Goal: Task Accomplishment & Management: Understand process/instructions

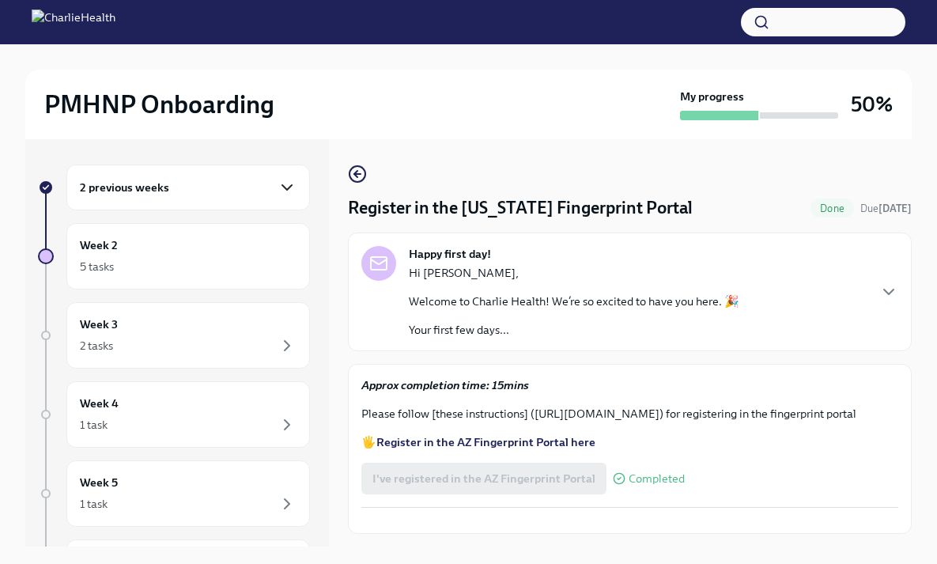
click at [282, 188] on icon "button" at bounding box center [286, 187] width 9 height 5
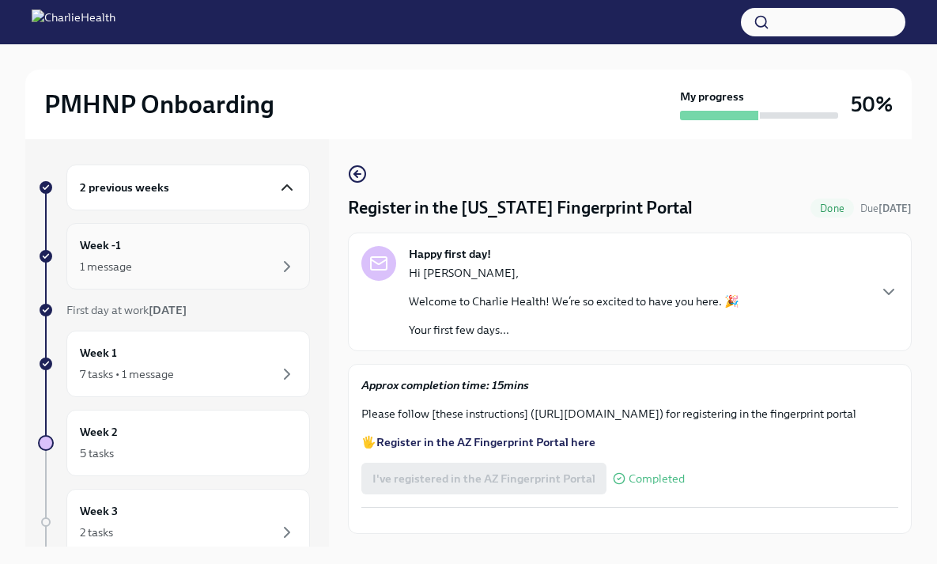
click at [244, 262] on div "1 message" at bounding box center [188, 266] width 217 height 19
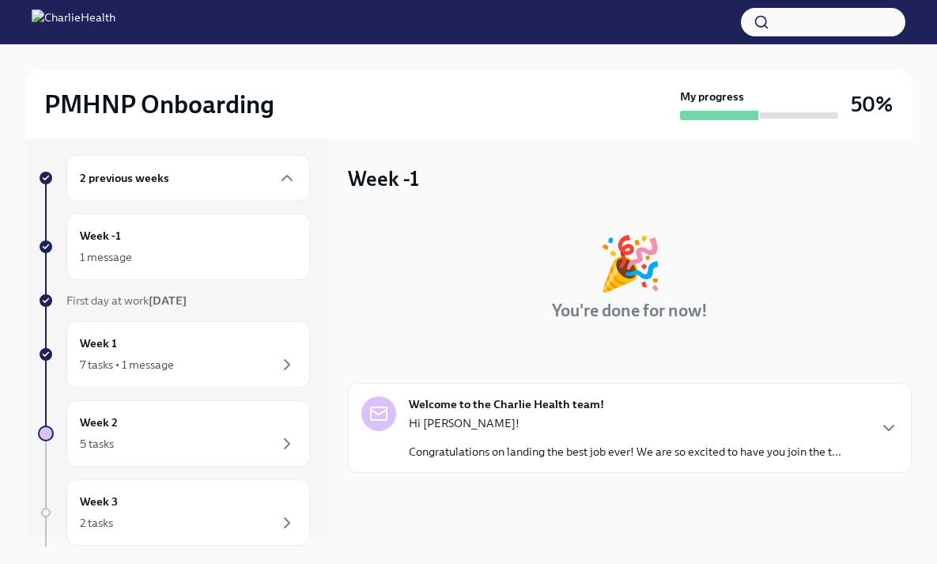
scroll to position [34, 0]
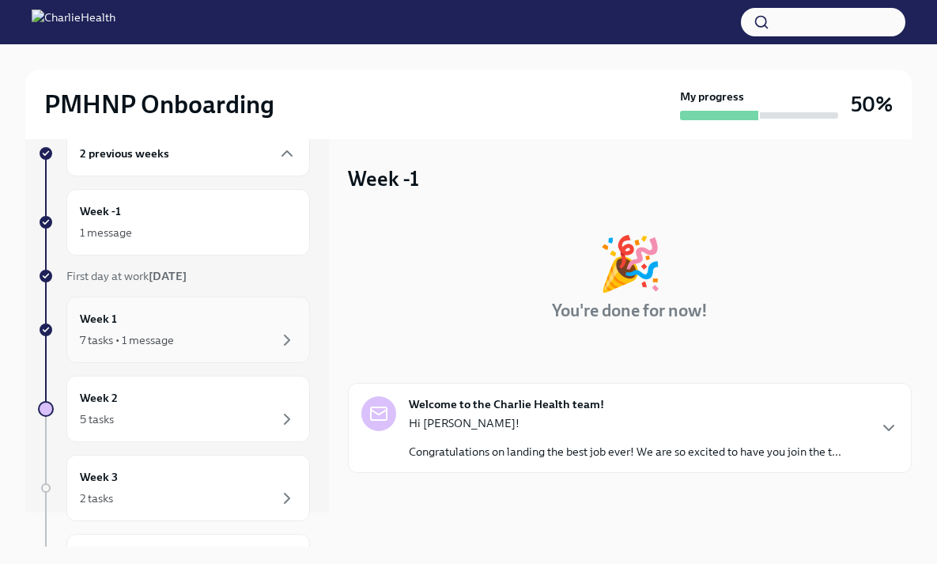
click at [239, 315] on div "Week 1 7 tasks • 1 message" at bounding box center [188, 330] width 217 height 40
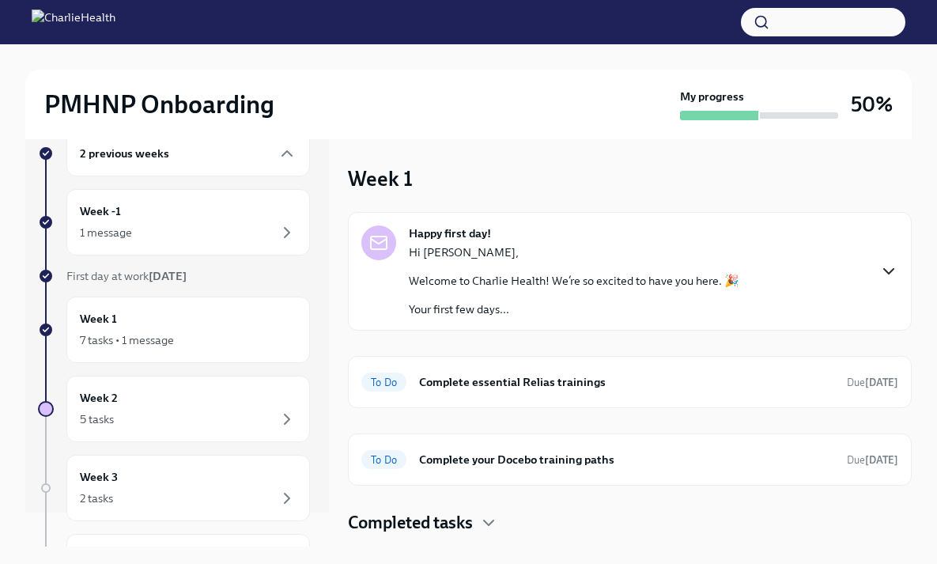
click at [895, 265] on icon "button" at bounding box center [888, 271] width 19 height 19
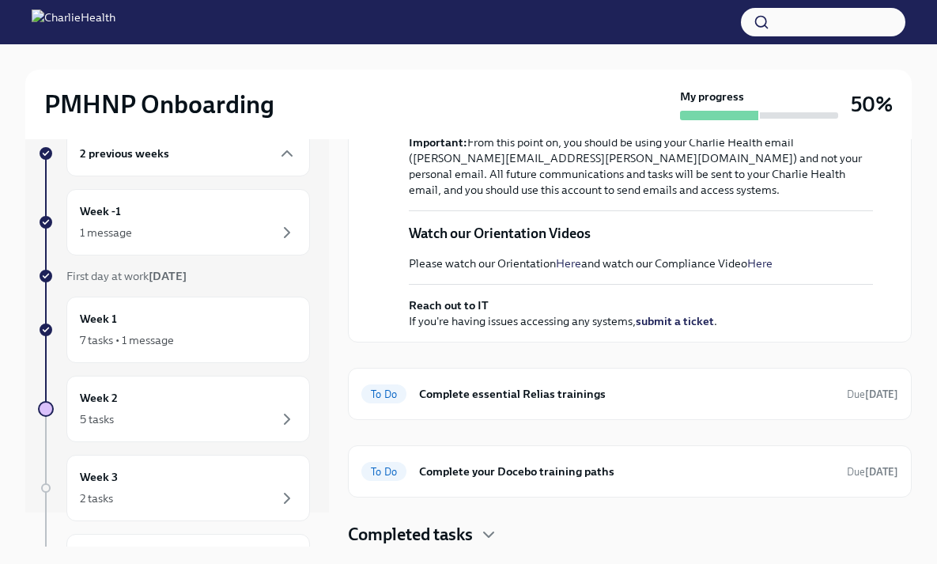
scroll to position [616, 0]
click at [606, 479] on h6 "Complete your Docebo training paths" at bounding box center [626, 470] width 415 height 17
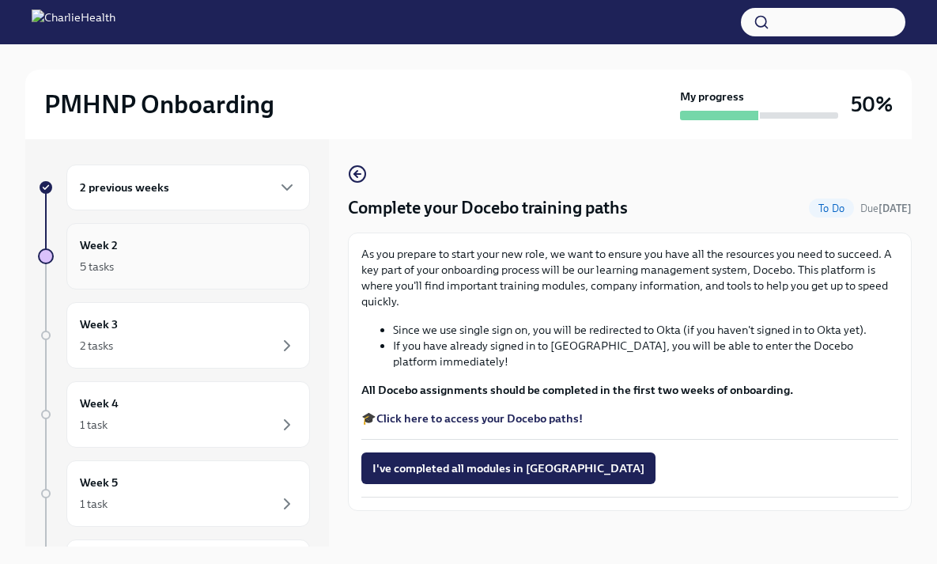
click at [217, 251] on div "Week 2 5 tasks" at bounding box center [188, 256] width 217 height 40
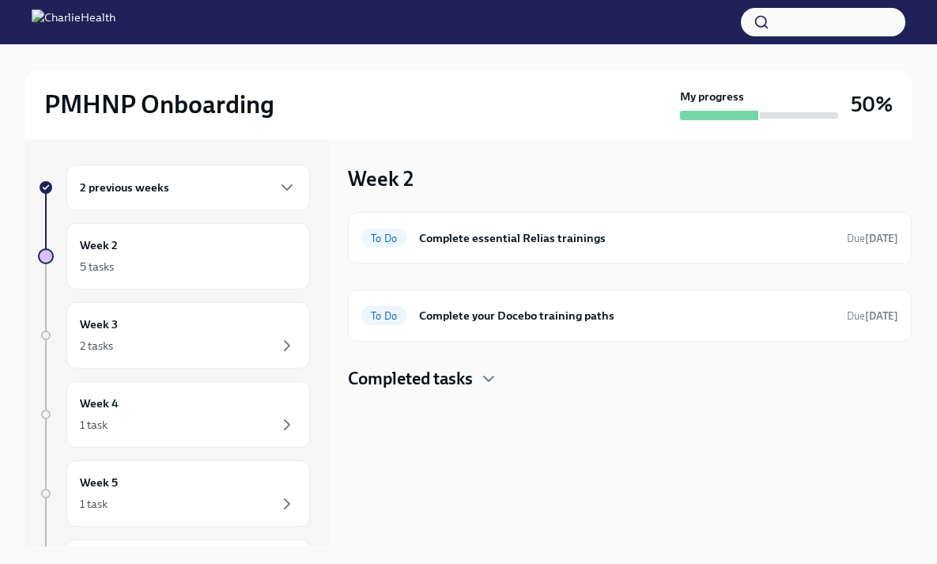
click at [206, 183] on div "2 previous weeks" at bounding box center [188, 187] width 217 height 19
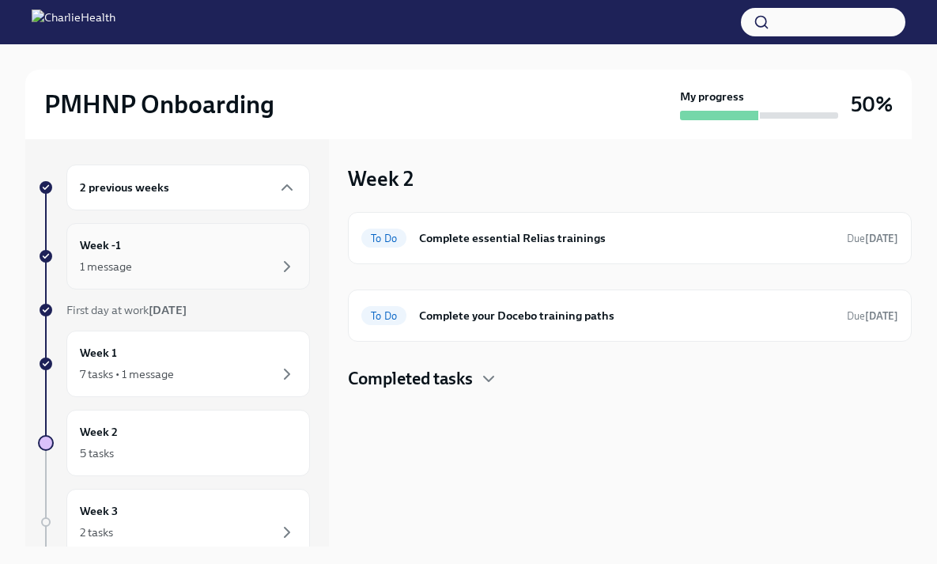
click at [196, 245] on div "Week -1 1 message" at bounding box center [188, 256] width 217 height 40
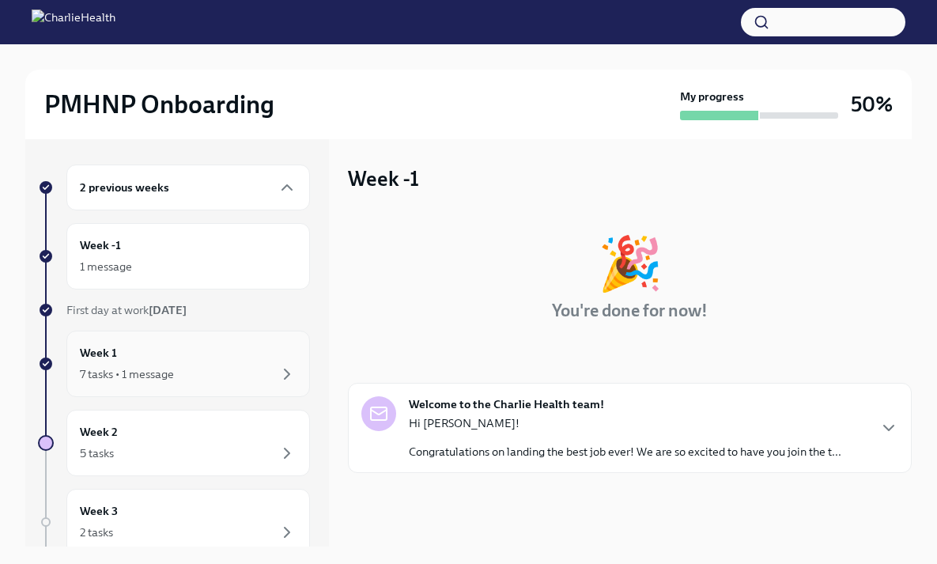
click at [171, 352] on div "Week 1 7 tasks • 1 message" at bounding box center [188, 364] width 217 height 40
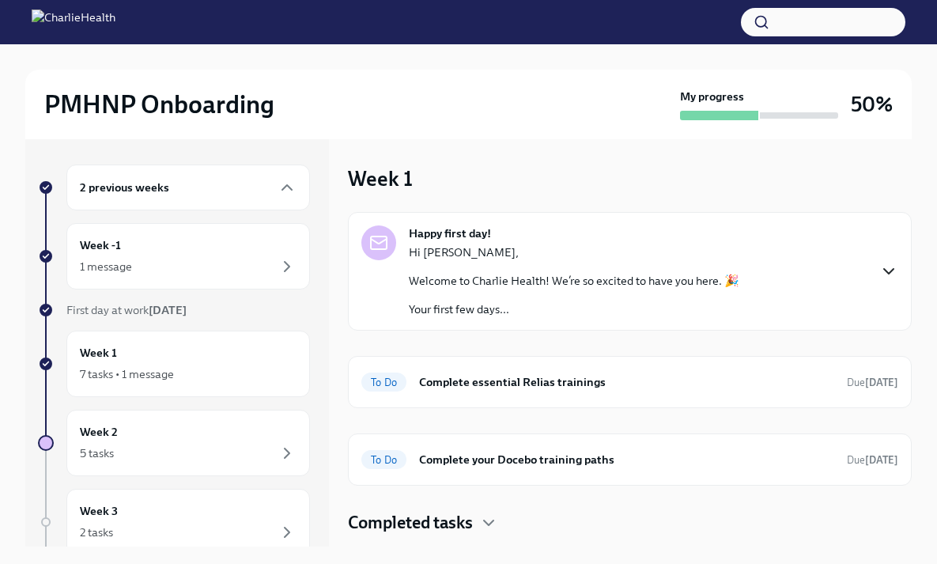
click at [888, 268] on icon "button" at bounding box center [888, 271] width 19 height 19
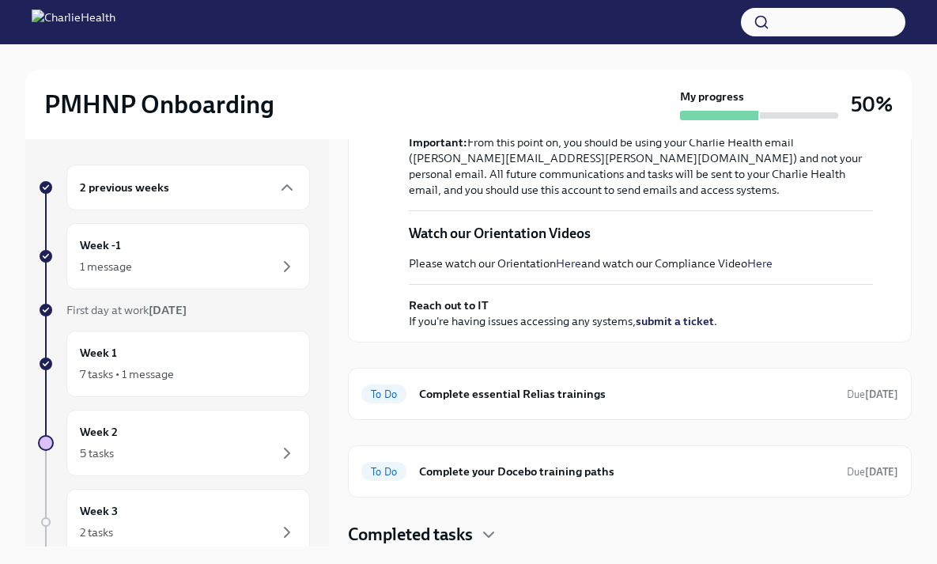
scroll to position [79, 0]
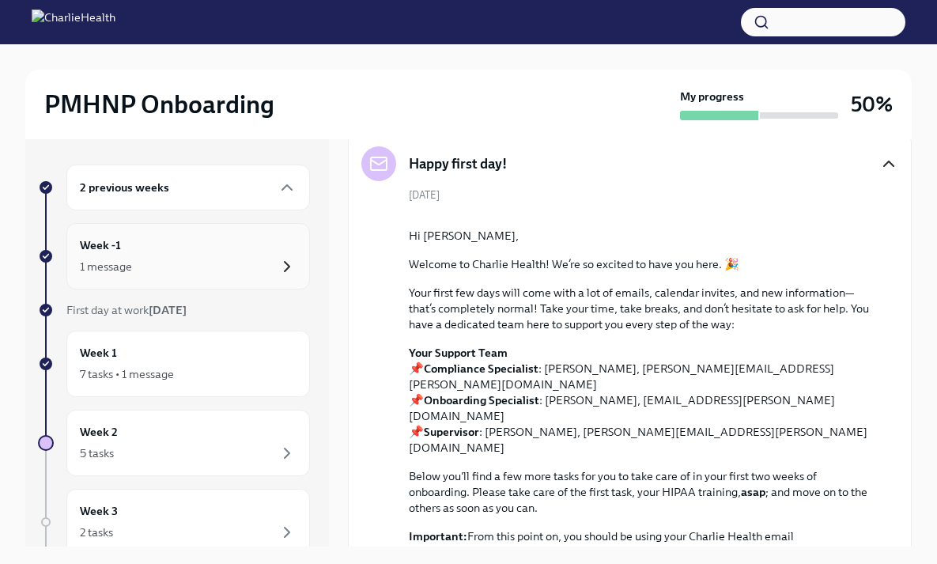
click at [285, 266] on icon "button" at bounding box center [287, 266] width 5 height 9
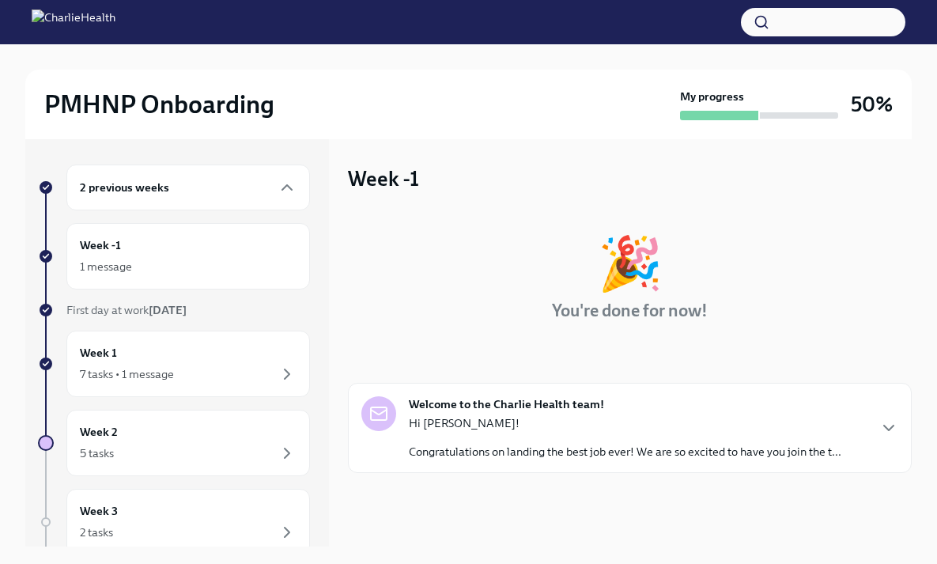
click at [880, 457] on div "Welcome to the Charlie Health team! Hi Patricia! Congratulations on landing the…" at bounding box center [629, 427] width 537 height 63
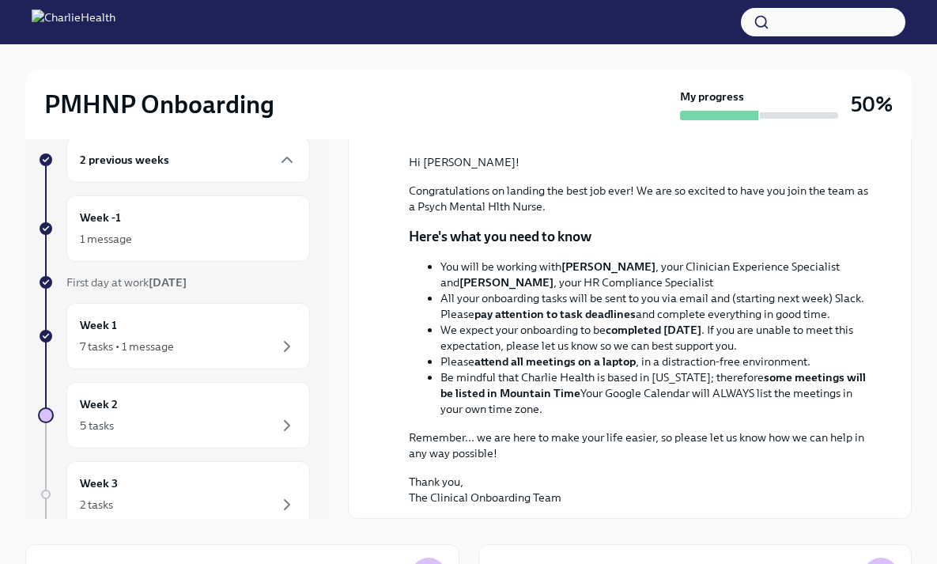
scroll to position [30, 0]
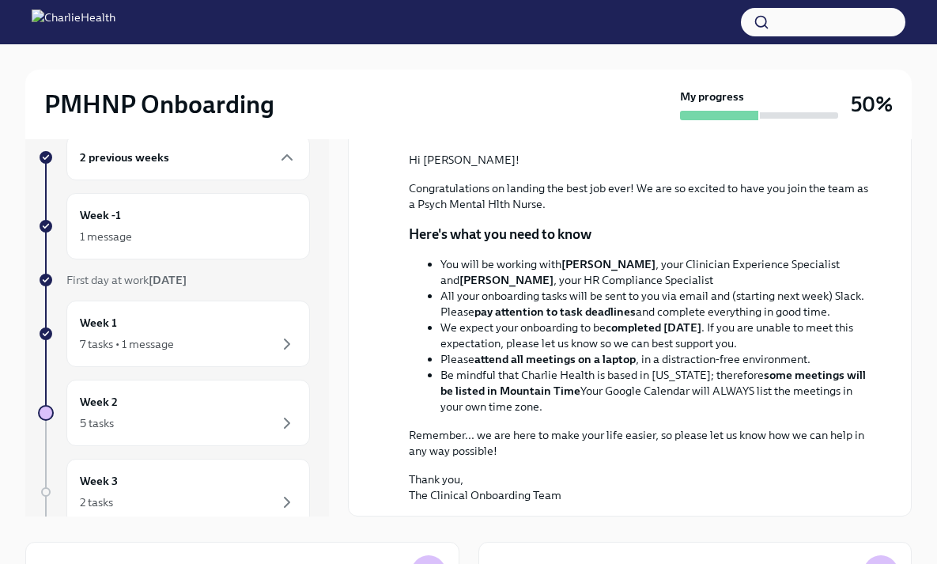
click at [173, 280] on strong "[DATE]" at bounding box center [168, 280] width 38 height 14
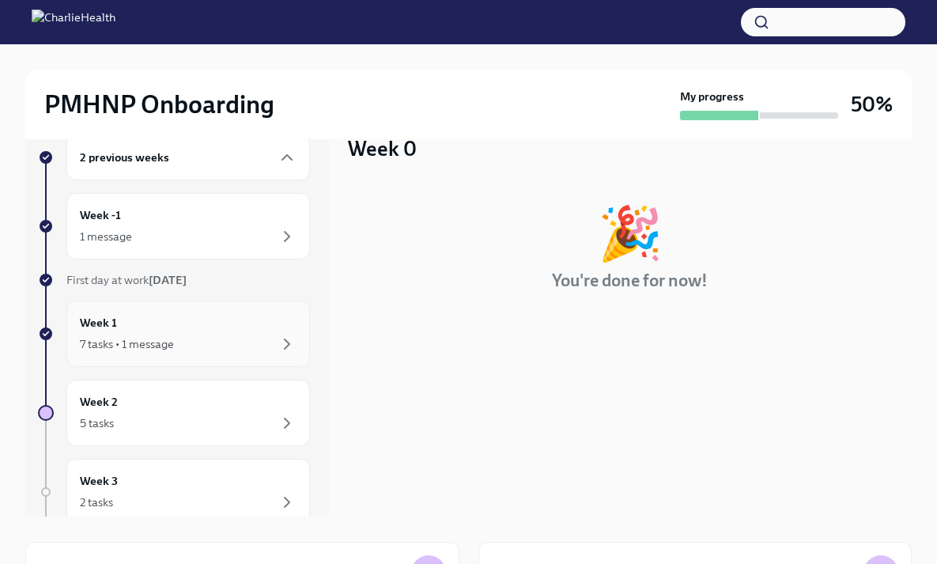
click at [187, 324] on div "Week 1 7 tasks • 1 message" at bounding box center [188, 334] width 217 height 40
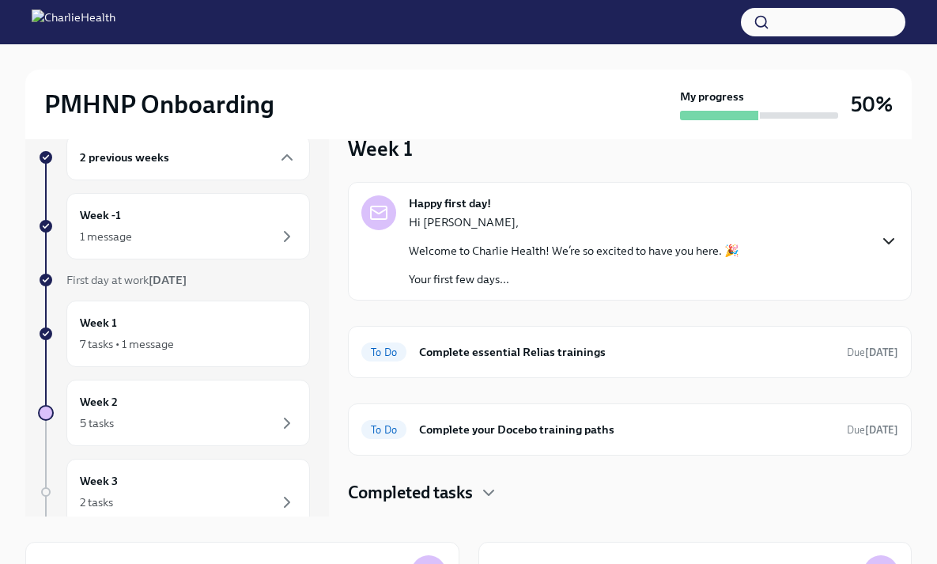
click at [892, 241] on icon "button" at bounding box center [888, 241] width 19 height 19
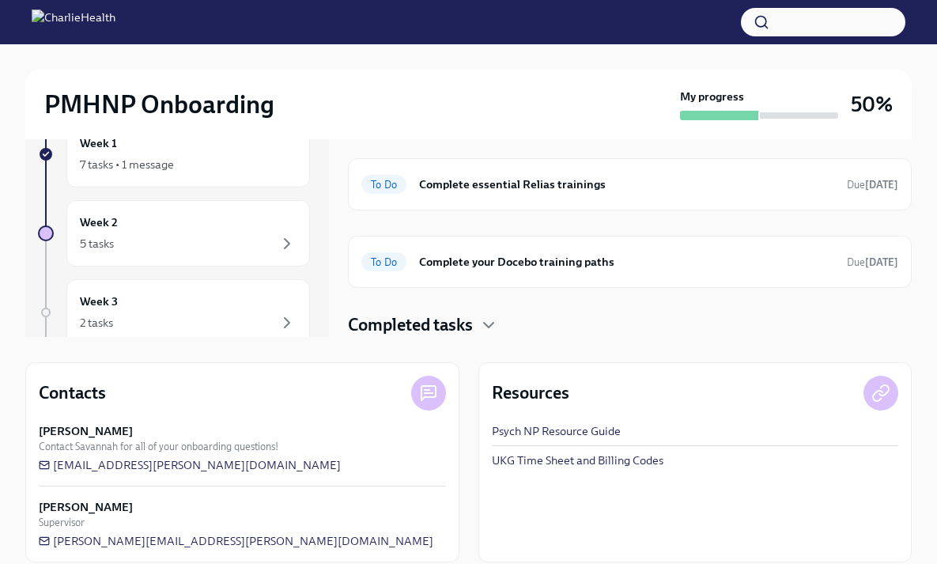
scroll to position [227, 0]
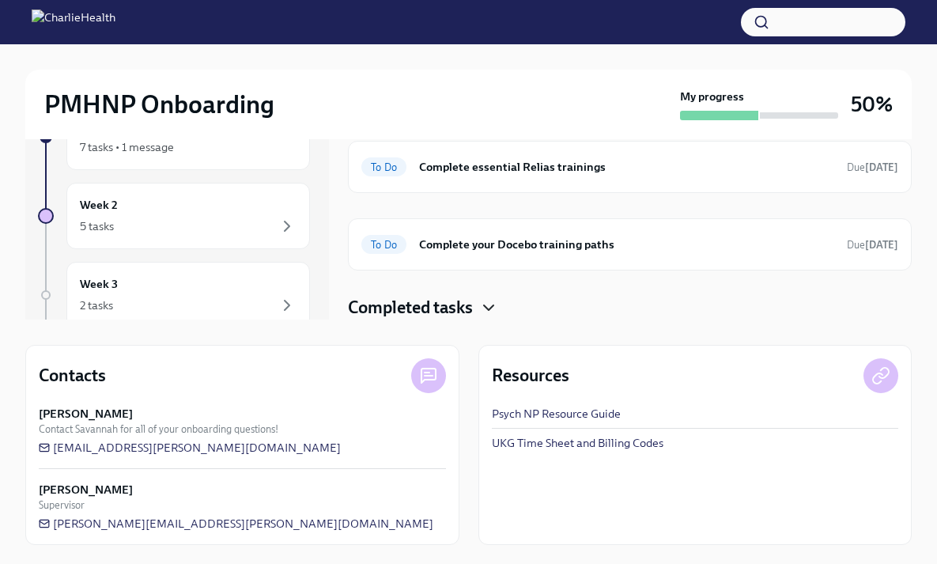
click at [491, 306] on icon "button" at bounding box center [488, 307] width 19 height 19
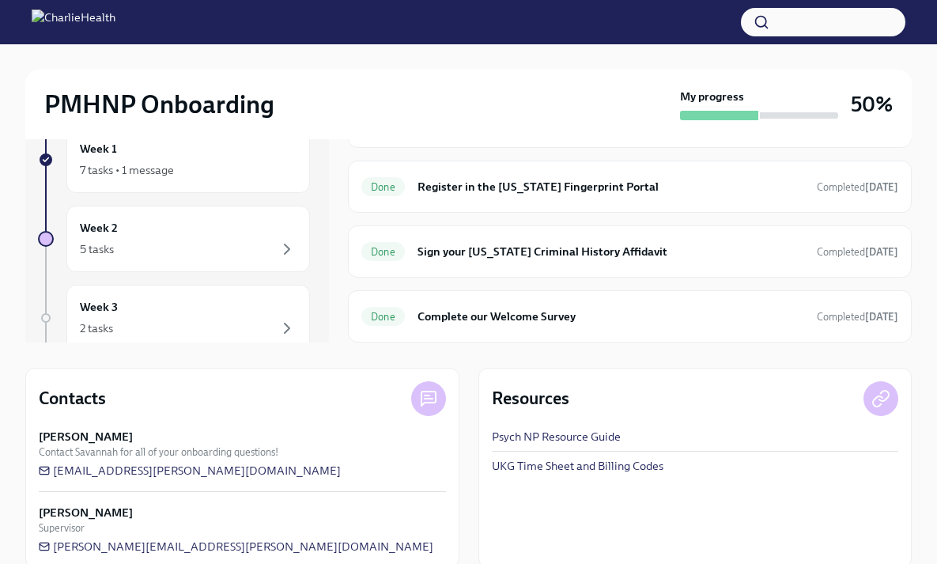
scroll to position [940, 0]
click at [618, 266] on div "Done Sign your Arizona Criminal History Affidavit Completed 6 days ago" at bounding box center [630, 251] width 564 height 52
click at [613, 243] on h6 "Sign your Arizona Criminal History Affidavit" at bounding box center [610, 251] width 387 height 17
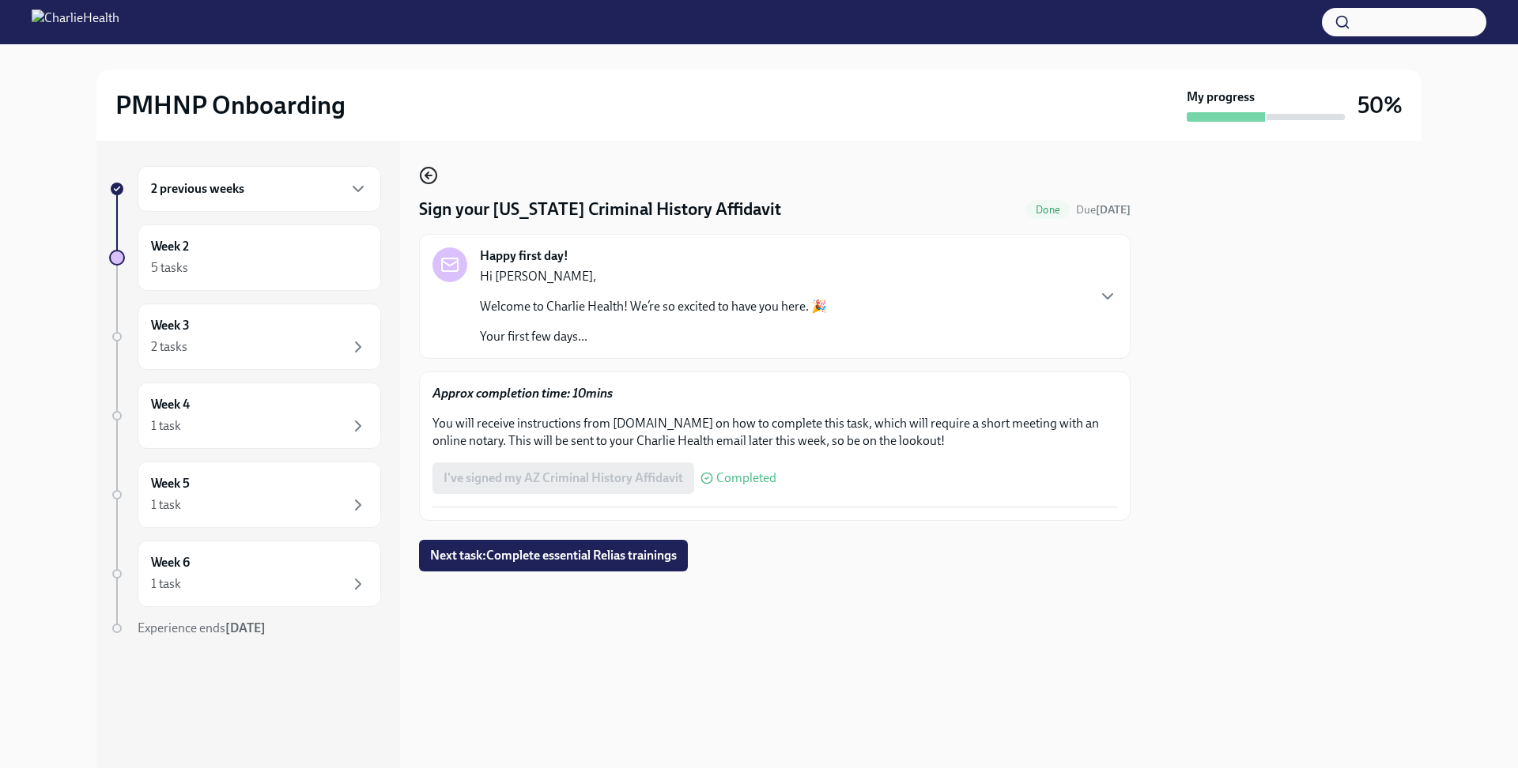
click at [421, 176] on icon "button" at bounding box center [428, 175] width 19 height 19
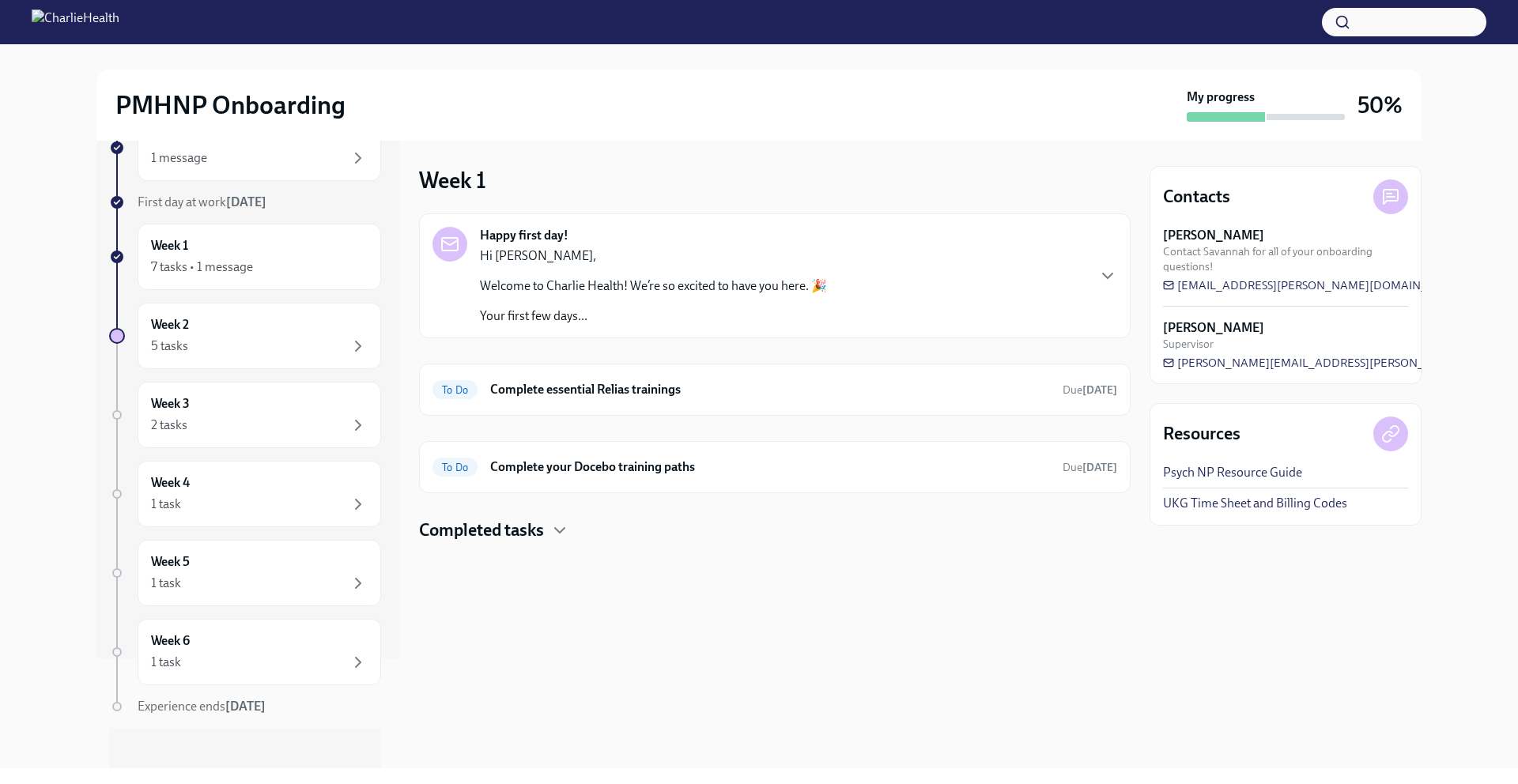
scroll to position [120, 0]
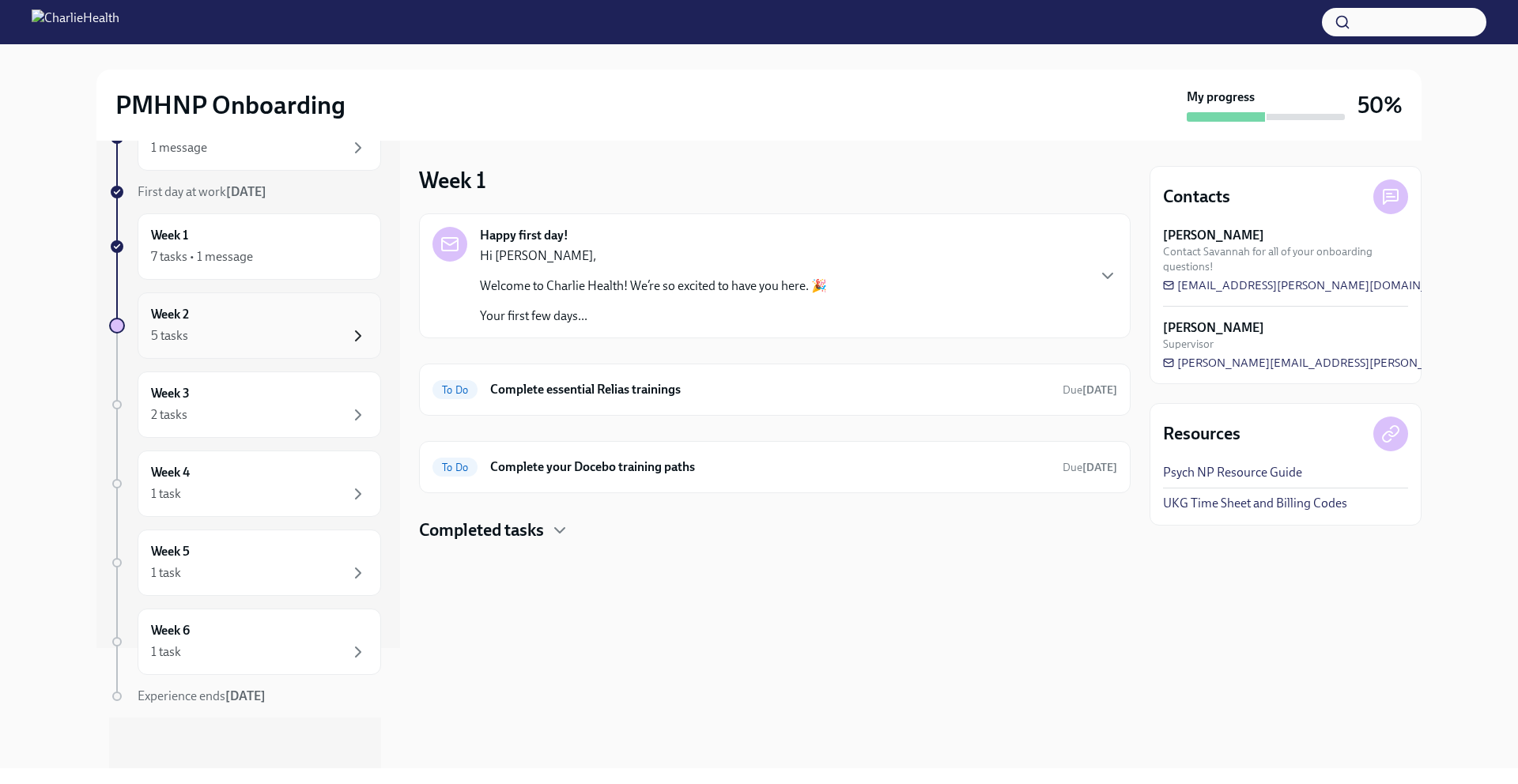
click at [356, 333] on icon "button" at bounding box center [358, 335] width 5 height 9
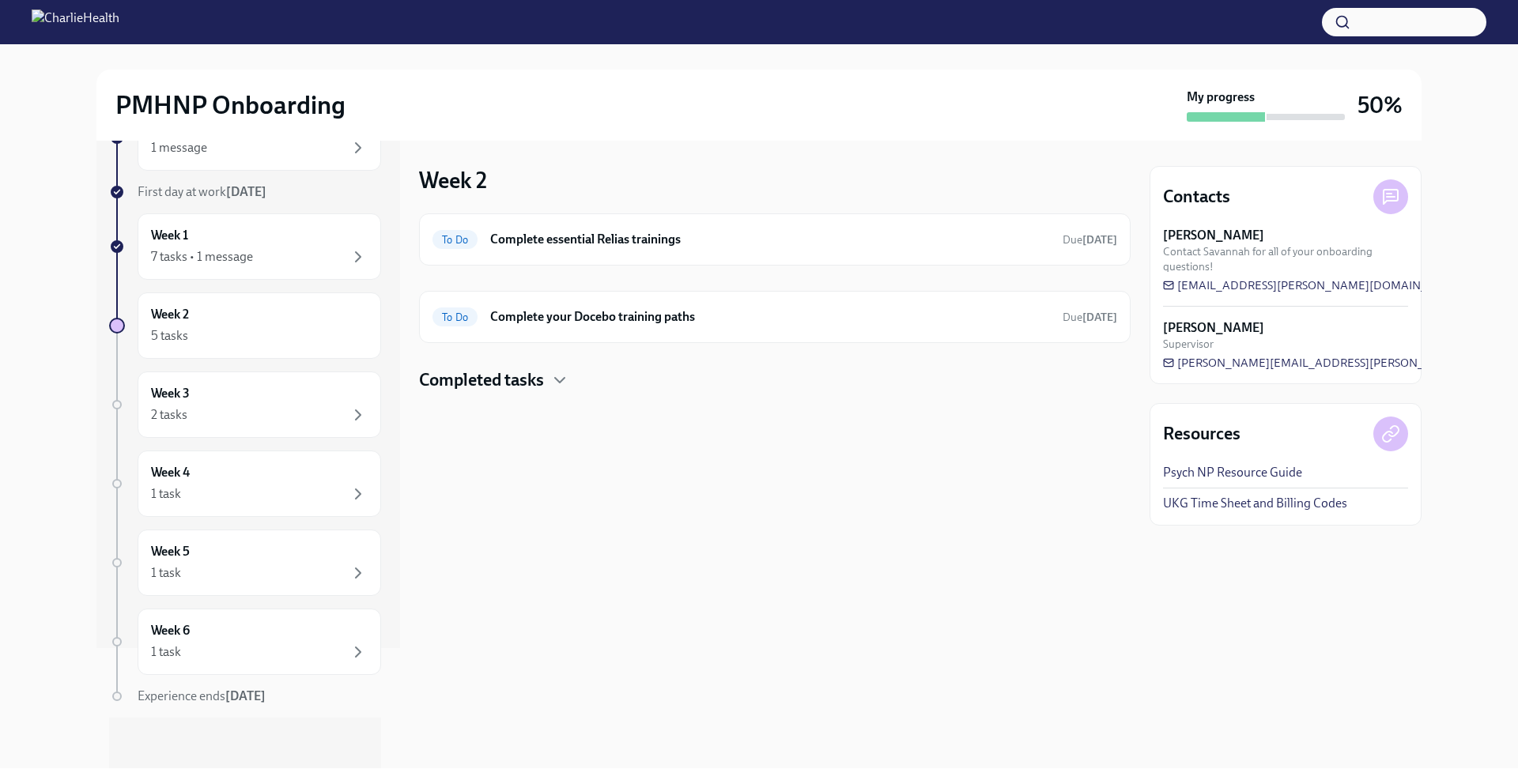
click at [463, 379] on h4 "Completed tasks" at bounding box center [481, 380] width 125 height 24
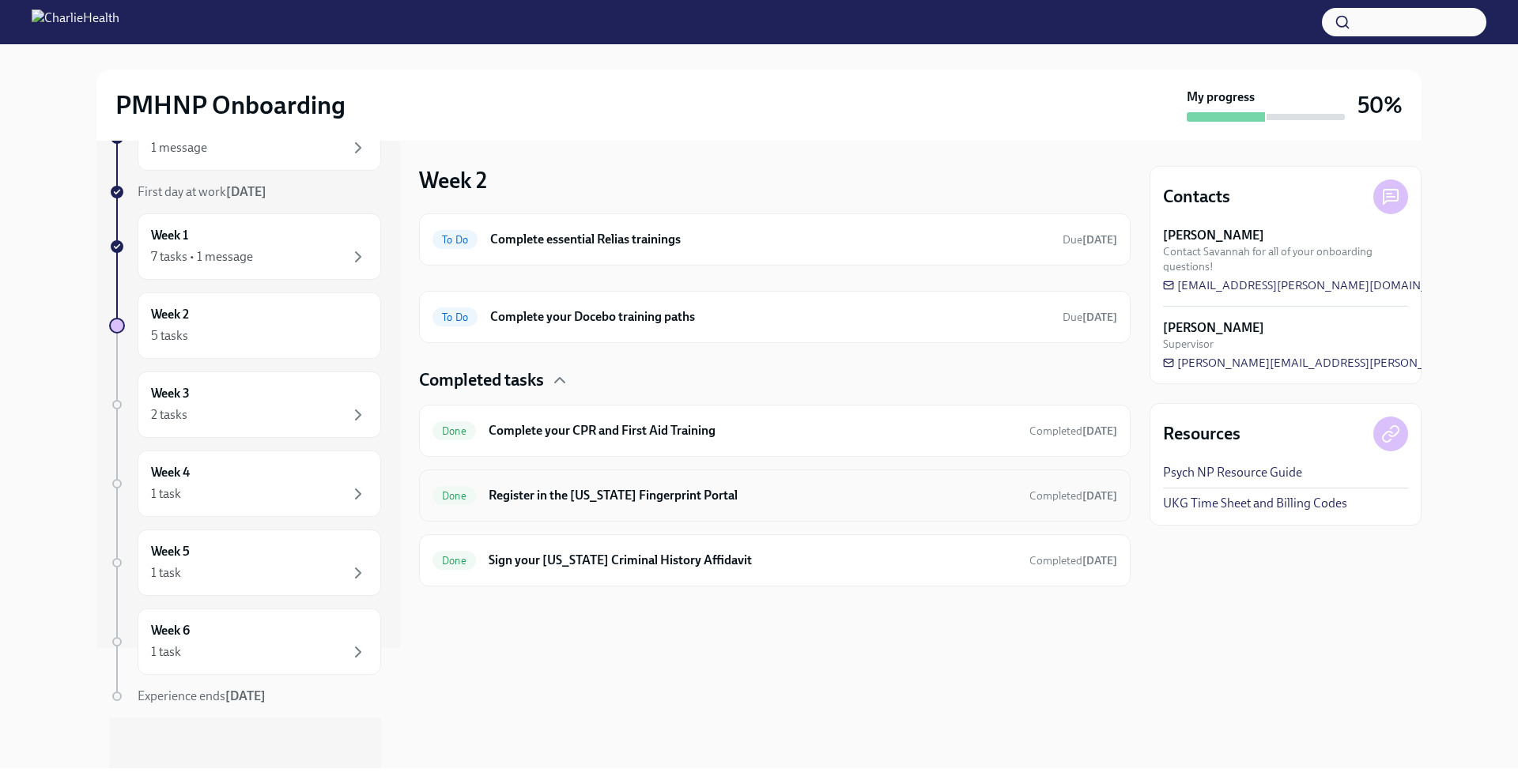
click at [728, 502] on h6 "Register in the Arizona Fingerprint Portal" at bounding box center [752, 495] width 528 height 17
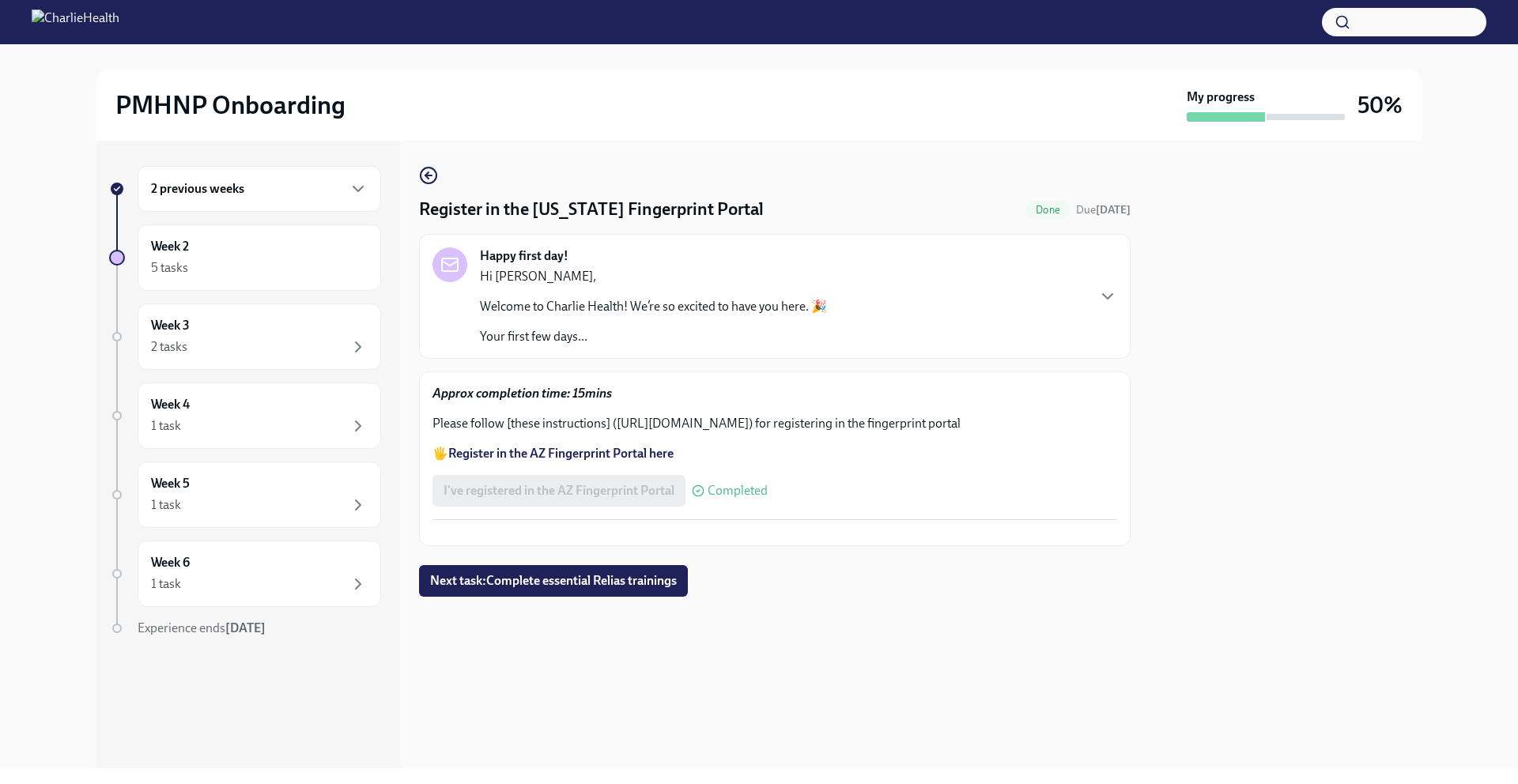
drag, startPoint x: 614, startPoint y: 423, endPoint x: 1105, endPoint y: 428, distance: 490.9
click at [948, 428] on p "Please follow [these instructions] (https://drive.google.com/file/d/1_v-pQyFPFT…" at bounding box center [774, 423] width 684 height 17
copy p "https://drive.google.com/file/d/1_v-pQyFPFT1OjXbc_1XAKbdCa1LHP4iO/view?usp=shar…"
click at [948, 315] on div "Happy first day! Hi Patricia, Welcome to Charlie Health! We’re so excited to ha…" at bounding box center [774, 296] width 684 height 98
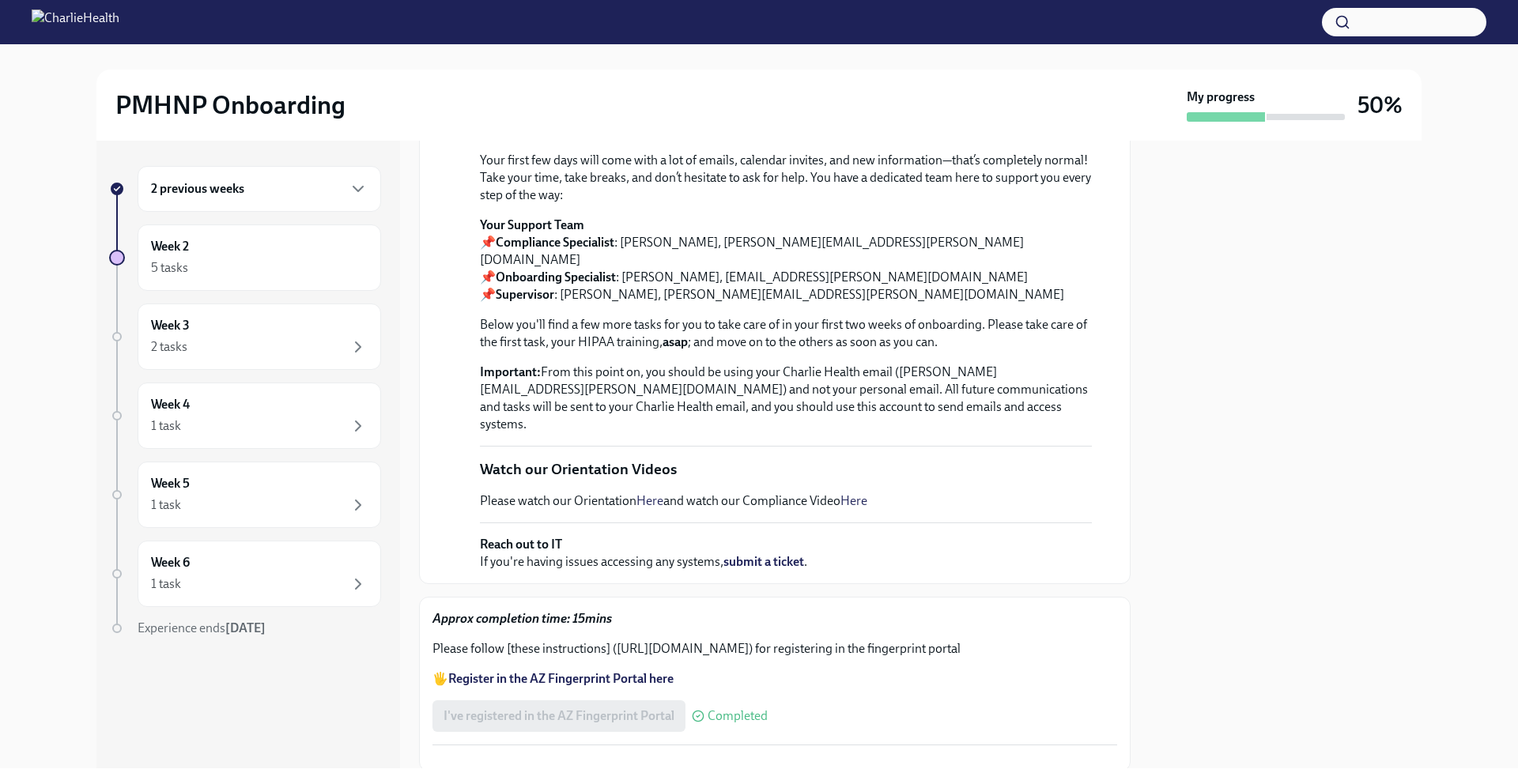
scroll to position [276, 0]
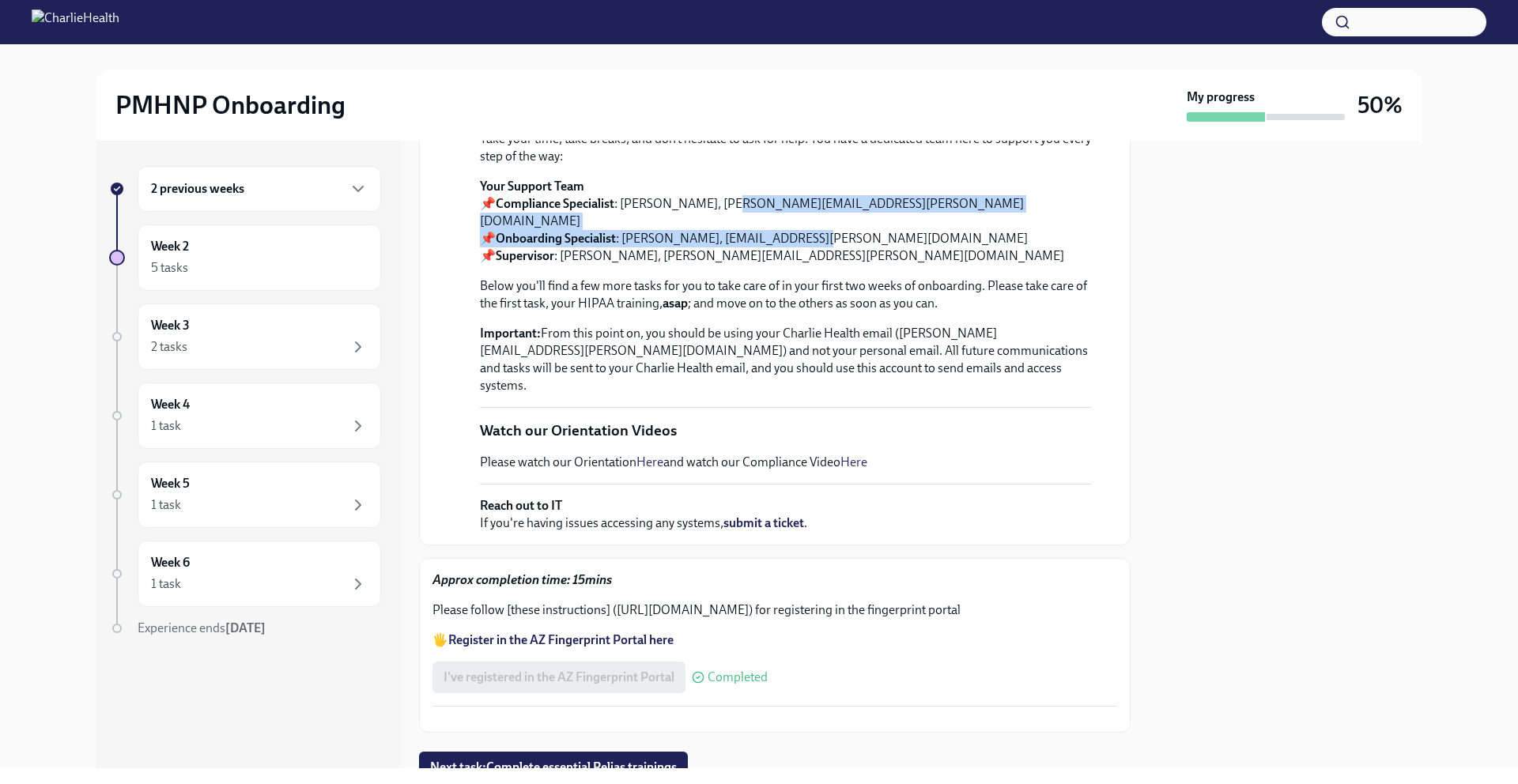
drag, startPoint x: 729, startPoint y: 458, endPoint x: 809, endPoint y: 467, distance: 81.1
click at [809, 265] on p "Your Support Team 📌 Compliance Specialist : Chelsey Mendoza, chelsey.mendoza@ch…" at bounding box center [786, 221] width 612 height 87
drag, startPoint x: 725, startPoint y: 454, endPoint x: 924, endPoint y: 457, distance: 199.2
click at [924, 265] on p "Your Support Team 📌 Compliance Specialist : Chelsey Mendoza, chelsey.mendoza@ch…" at bounding box center [786, 221] width 612 height 87
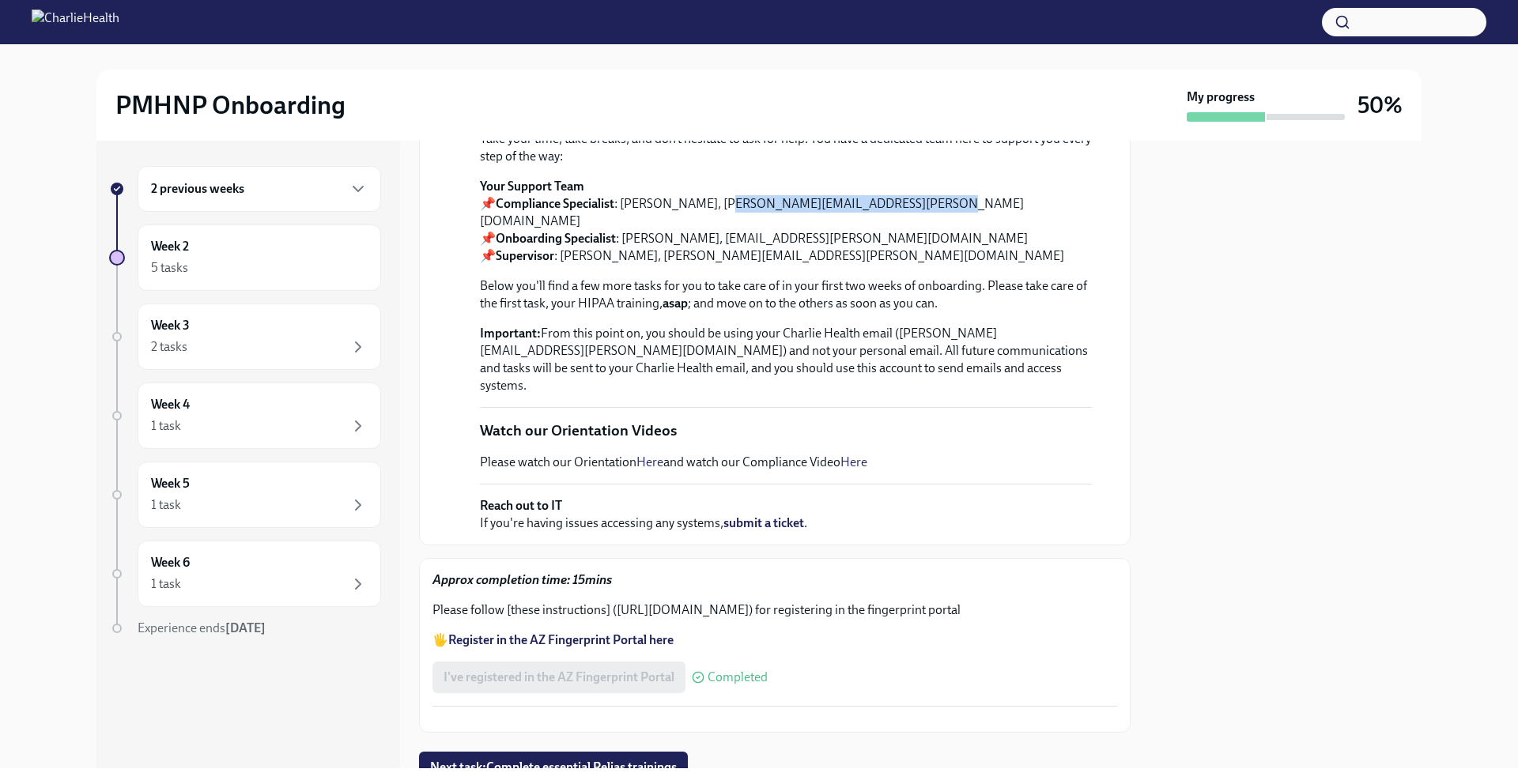
copy p "chelsey.mendoza@charliehealth.com"
click at [335, 331] on div "Week 3 2 tasks" at bounding box center [259, 337] width 217 height 40
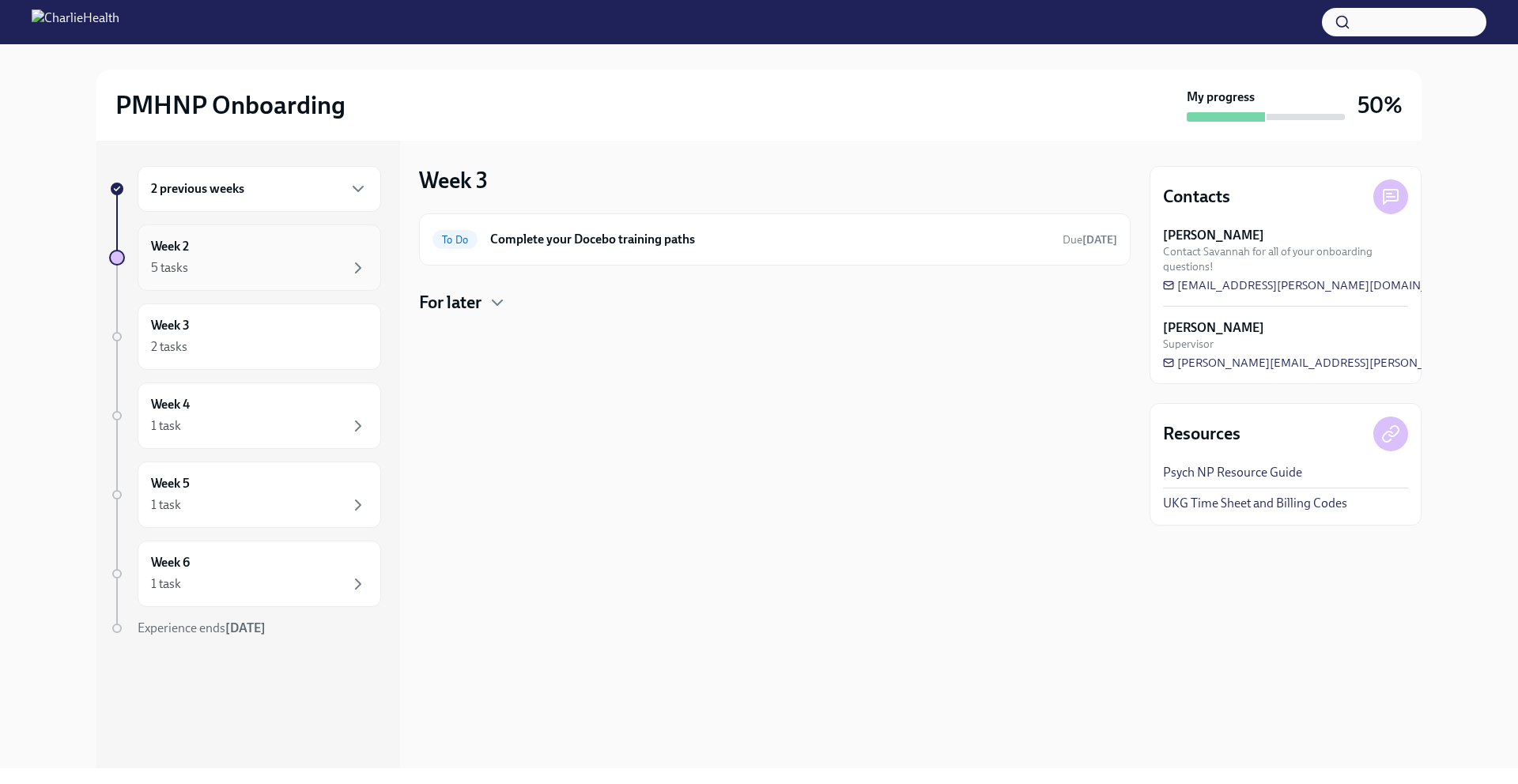
click at [327, 271] on div "5 tasks" at bounding box center [259, 267] width 217 height 19
click at [528, 388] on h4 "Completed tasks" at bounding box center [481, 380] width 125 height 24
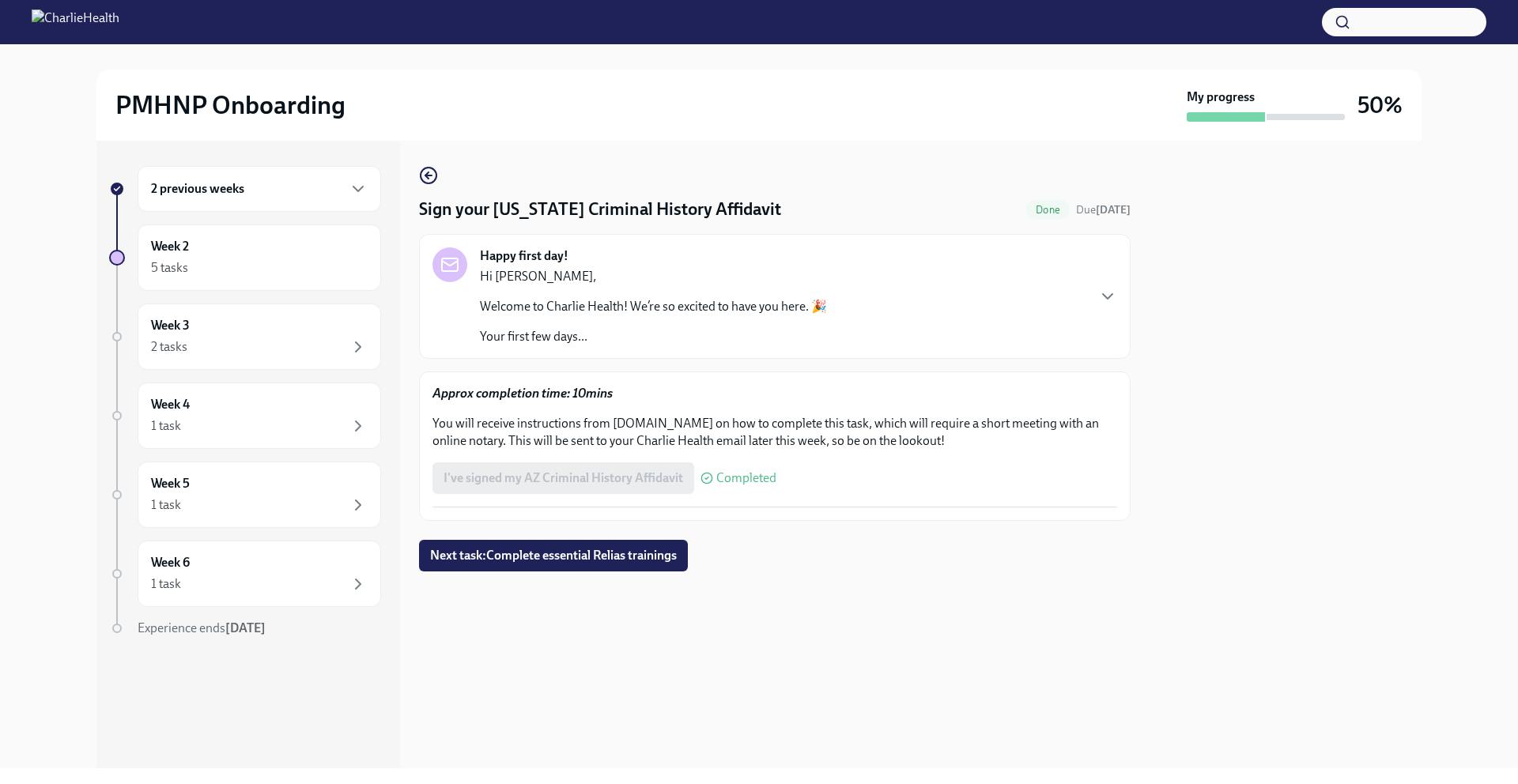
click at [654, 283] on p "Hi [PERSON_NAME]," at bounding box center [653, 276] width 347 height 17
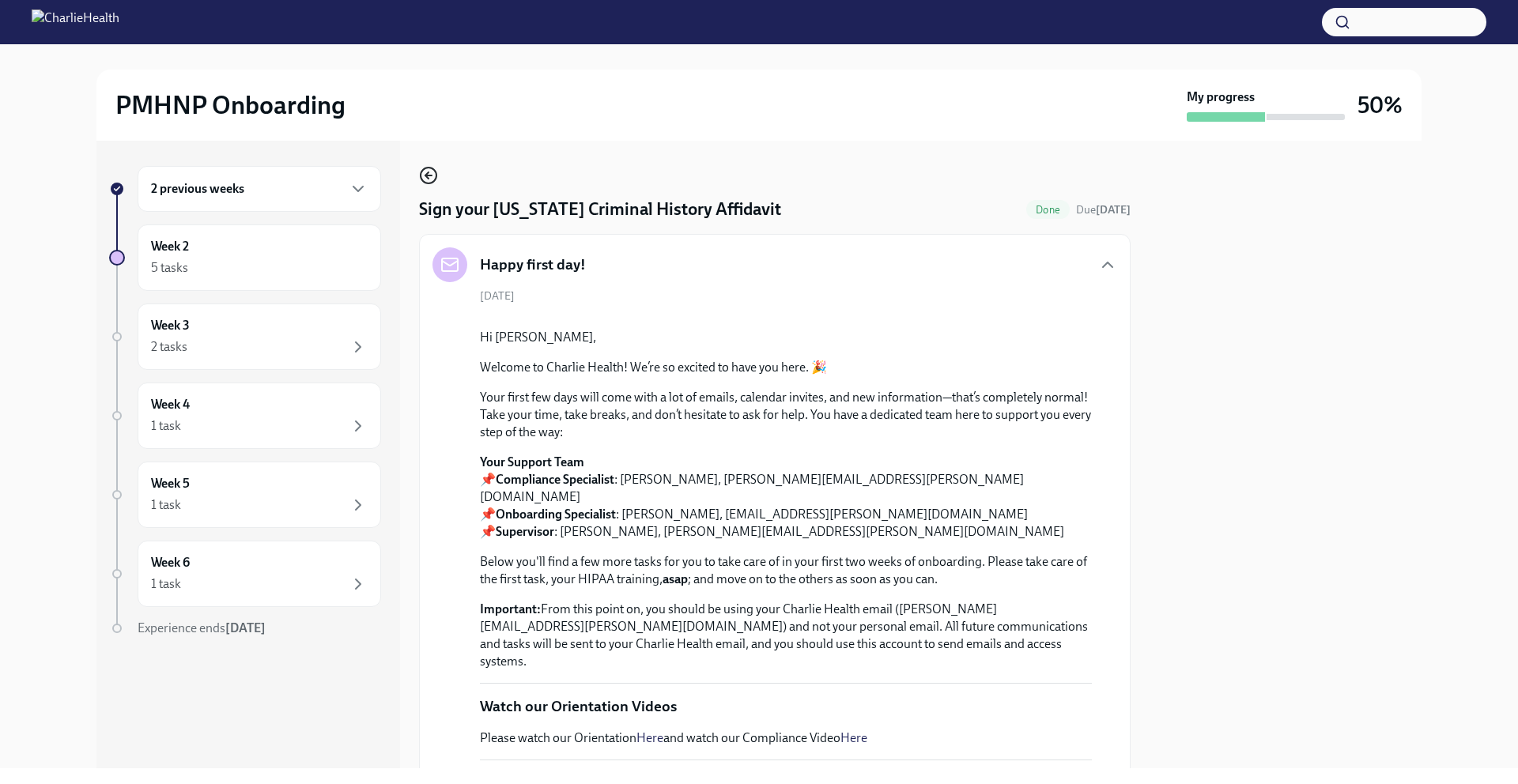
click at [425, 171] on icon "button" at bounding box center [428, 175] width 19 height 19
